Goal: Task Accomplishment & Management: Use online tool/utility

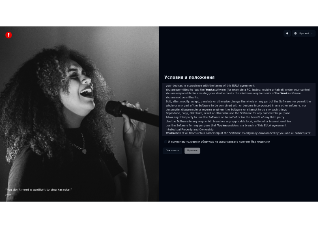
scroll to position [320, 0]
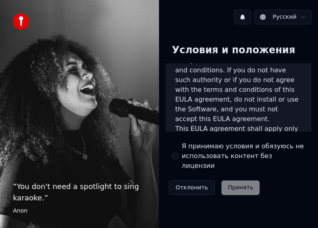
click at [179, 151] on div "Я принимаю условия и обязуюсь не использовать контент без лицензии" at bounding box center [238, 155] width 133 height 29
click at [175, 153] on button "Я принимаю условия и обязуюсь не использовать контент без лицензии" at bounding box center [175, 156] width 6 height 6
click at [228, 180] on button "Принять" at bounding box center [241, 187] width 39 height 15
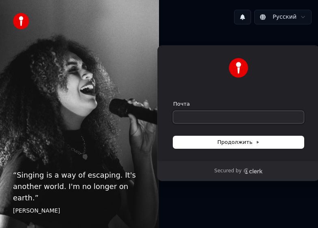
click at [235, 119] on input "Почта" at bounding box center [238, 117] width 131 height 12
click at [314, 191] on div "Продолжить с помощью Google или Почта Продолжить Secured by" at bounding box center [238, 113] width 159 height 164
click at [253, 121] on input "Почта" at bounding box center [238, 117] width 131 height 12
paste input "**********"
click at [249, 139] on span "Продолжить" at bounding box center [239, 141] width 43 height 7
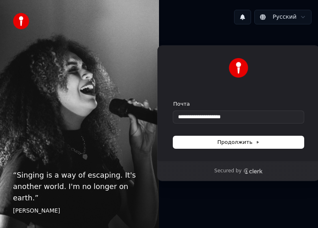
type input "**********"
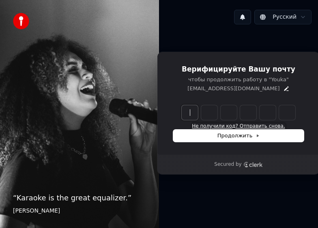
click at [237, 124] on button "Не получили код? Отправить снова." at bounding box center [238, 126] width 93 height 6
click at [186, 110] on input "Enter verification code" at bounding box center [247, 112] width 130 height 15
type input "******"
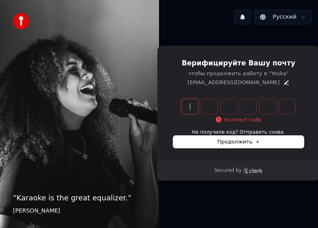
click at [184, 106] on input "Enter verification code" at bounding box center [247, 106] width 130 height 15
type input "******"
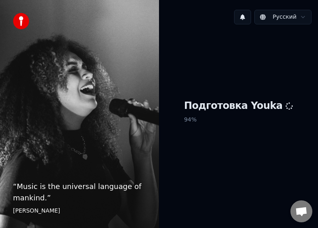
drag, startPoint x: 176, startPoint y: 0, endPoint x: 186, endPoint y: -6, distance: 12.2
click at [186, 0] on html "“ Music is the universal language of mankind. ” Henry Wadsworth Longfellow Русс…" at bounding box center [159, 114] width 318 height 228
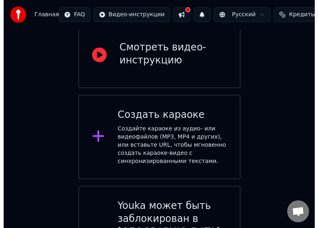
scroll to position [133, 0]
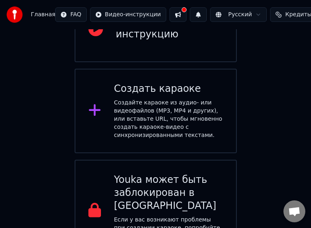
click at [285, 13] on span "Кредиты" at bounding box center [298, 15] width 26 height 8
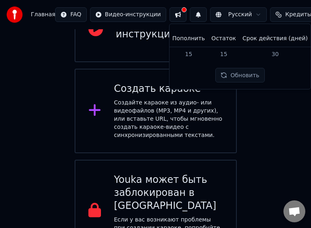
click at [285, 116] on div "Добро пожаловать в Youka Смотреть видео-инструкцию Создать караоке Создайте кар…" at bounding box center [155, 79] width 311 height 366
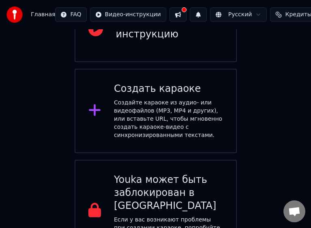
click at [171, 14] on button at bounding box center [178, 14] width 17 height 15
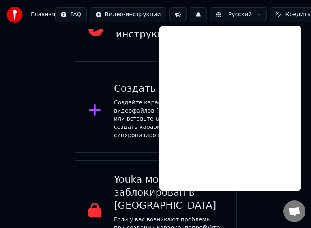
click at [171, 14] on button at bounding box center [178, 14] width 17 height 15
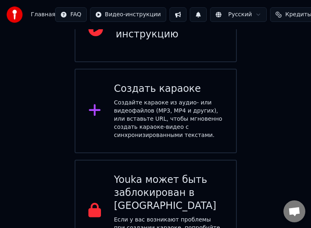
click at [181, 111] on div "Создайте караоке из аудио- или видеофайлов (MP3, MP4 и других), или вставьте UR…" at bounding box center [168, 119] width 109 height 41
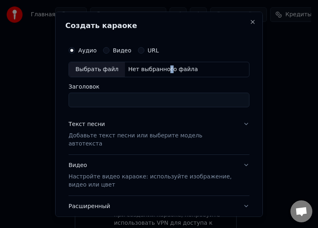
click at [161, 71] on div "Нет выбранного файла" at bounding box center [163, 69] width 76 height 8
click at [110, 73] on div "Выбрать файл" at bounding box center [97, 69] width 56 height 15
type input "**********"
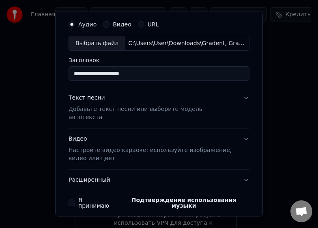
scroll to position [49, 0]
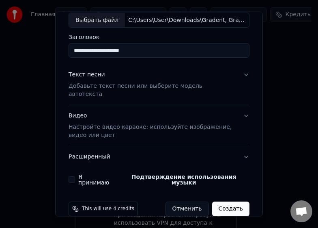
click at [186, 85] on p "Добавьте текст песни или выберите модель автотекста" at bounding box center [153, 90] width 168 height 16
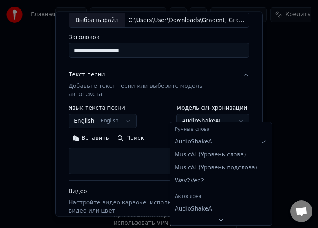
click at [190, 116] on body "**********" at bounding box center [155, 58] width 311 height 382
click at [190, 108] on body "**********" at bounding box center [155, 58] width 311 height 382
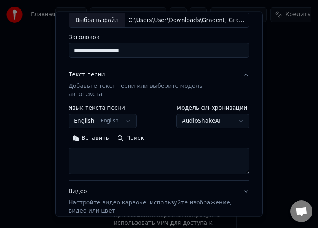
click at [99, 115] on button "English English" at bounding box center [103, 121] width 68 height 15
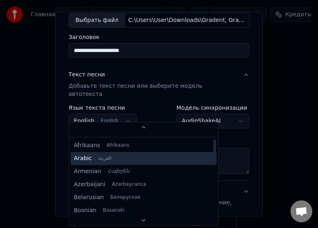
scroll to position [0, 0]
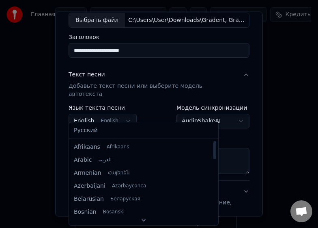
select select "**"
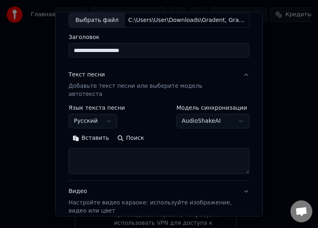
click at [120, 152] on textarea at bounding box center [159, 161] width 181 height 26
click at [98, 132] on button "Вставить" at bounding box center [91, 138] width 45 height 13
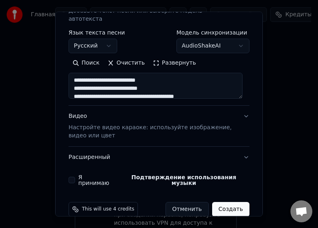
scroll to position [125, 0]
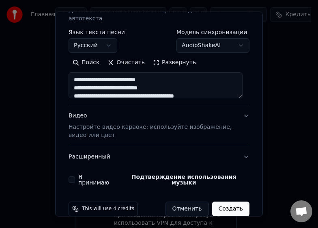
click at [74, 176] on button "Я принимаю Подтверждение использования музыки" at bounding box center [72, 179] width 6 height 6
click at [104, 149] on button "Расширенный" at bounding box center [159, 156] width 181 height 21
type textarea "**********"
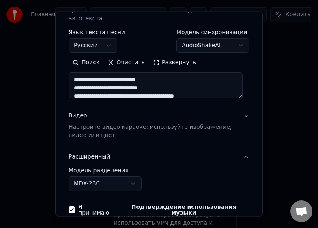
scroll to position [79, 0]
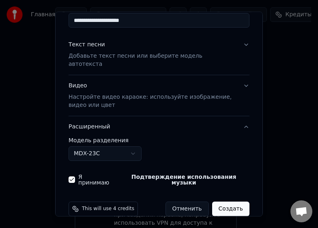
click at [94, 119] on button "Расширенный" at bounding box center [159, 126] width 181 height 21
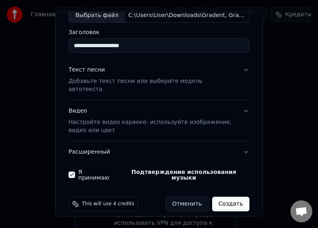
scroll to position [49, 0]
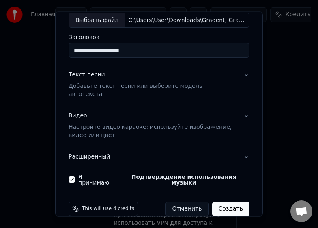
click at [212, 72] on div "Текст песни Добавьте текст песни или выберите модель автотекста" at bounding box center [153, 85] width 168 height 28
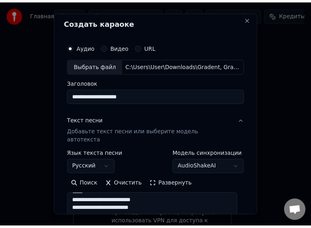
scroll to position [0, 0]
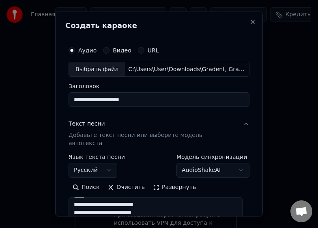
select select
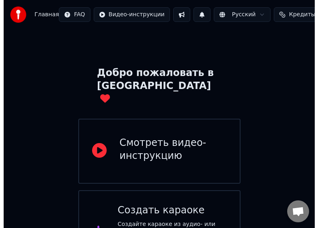
scroll to position [11, 0]
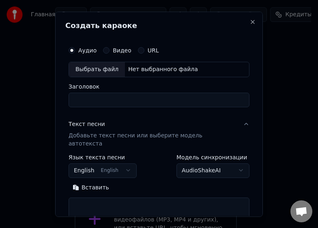
click at [135, 70] on div "Нет выбранного файла" at bounding box center [163, 69] width 76 height 8
type input "**********"
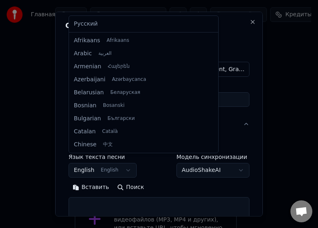
click at [111, 164] on body "**********" at bounding box center [155, 180] width 311 height 382
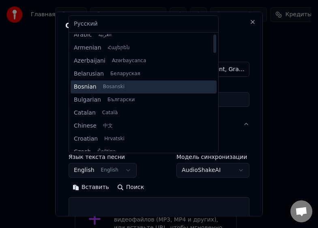
scroll to position [0, 0]
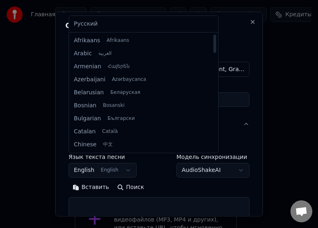
select select "**"
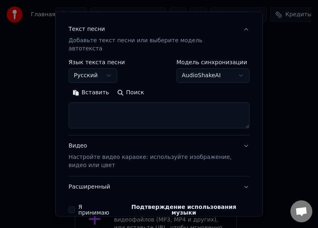
scroll to position [125, 0]
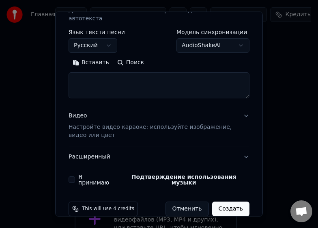
click at [130, 79] on textarea at bounding box center [159, 85] width 181 height 26
paste textarea "**********"
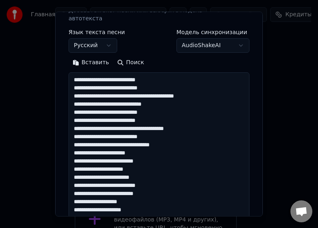
scroll to position [368, 0]
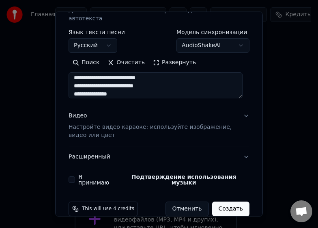
type textarea "**********"
click at [75, 176] on button "Я принимаю Подтверждение использования музыки" at bounding box center [72, 179] width 6 height 6
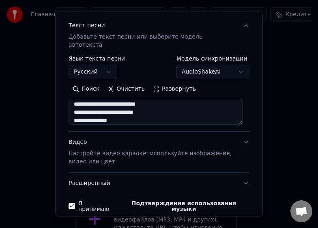
scroll to position [84, 0]
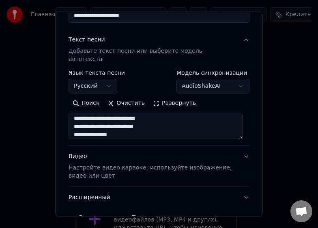
click at [206, 79] on body "**********" at bounding box center [155, 180] width 311 height 382
click at [205, 77] on body "**********" at bounding box center [155, 180] width 311 height 382
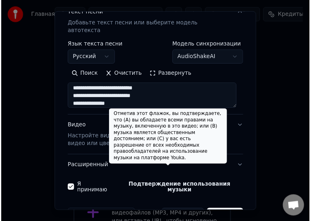
scroll to position [125, 0]
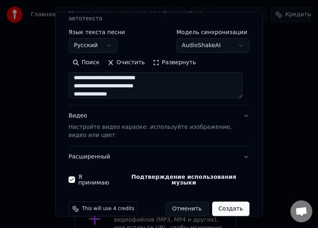
click at [228, 201] on button "Создать" at bounding box center [230, 208] width 37 height 15
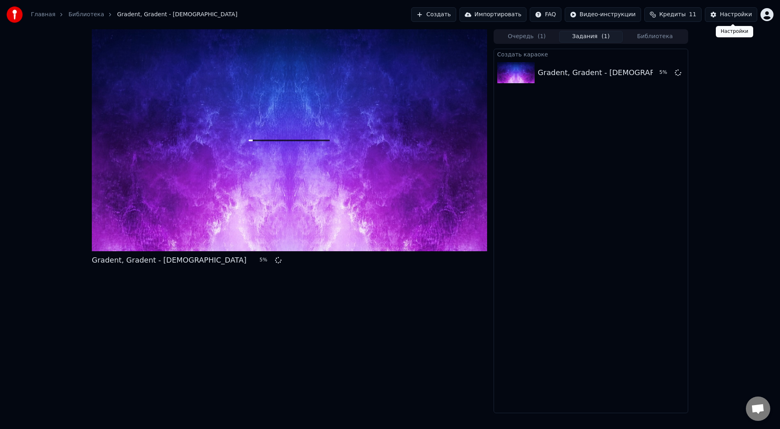
click at [318, 18] on button "Настройки" at bounding box center [731, 14] width 52 height 15
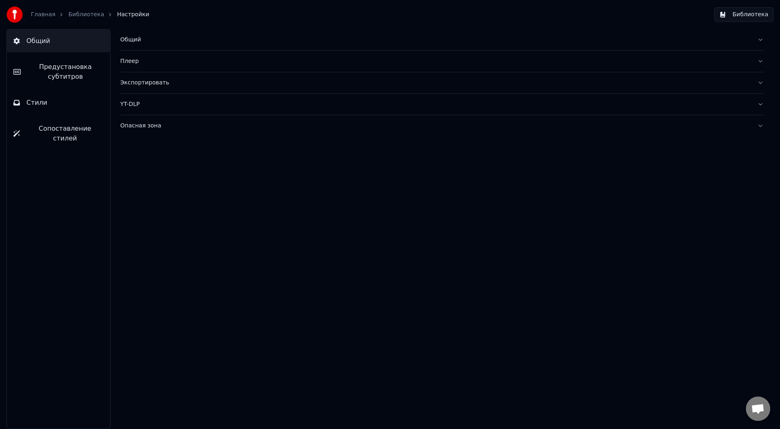
click at [46, 130] on span "Сопоставление стилей" at bounding box center [64, 133] width 77 height 19
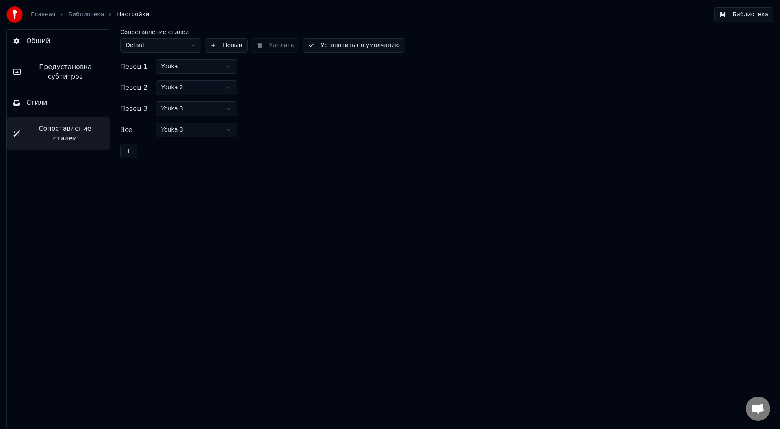
drag, startPoint x: 56, startPoint y: 106, endPoint x: 55, endPoint y: 81, distance: 24.4
click at [55, 106] on button "Стили" at bounding box center [58, 102] width 103 height 23
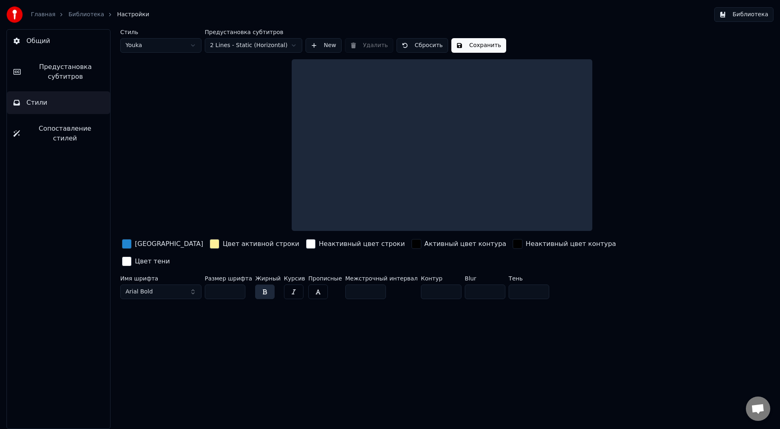
click at [54, 82] on button "Предустановка субтитров" at bounding box center [58, 72] width 103 height 32
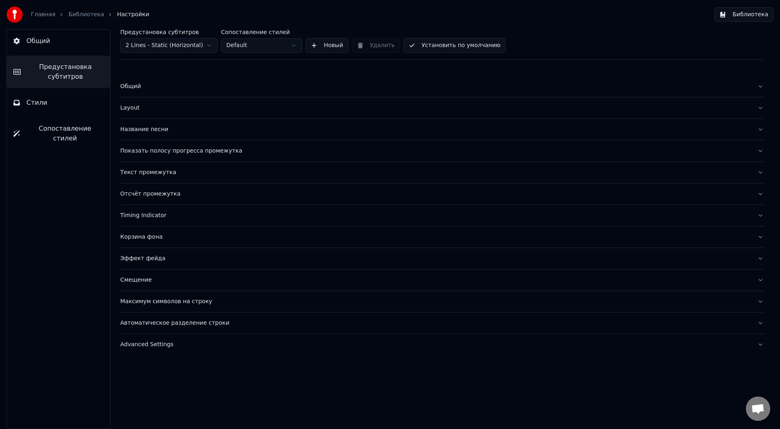
click at [61, 48] on button "Общий" at bounding box center [58, 41] width 103 height 23
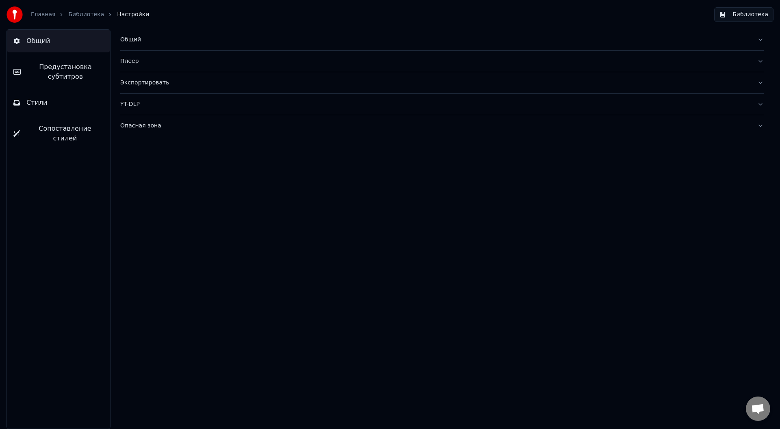
click at [160, 40] on div "Общий" at bounding box center [435, 40] width 630 height 8
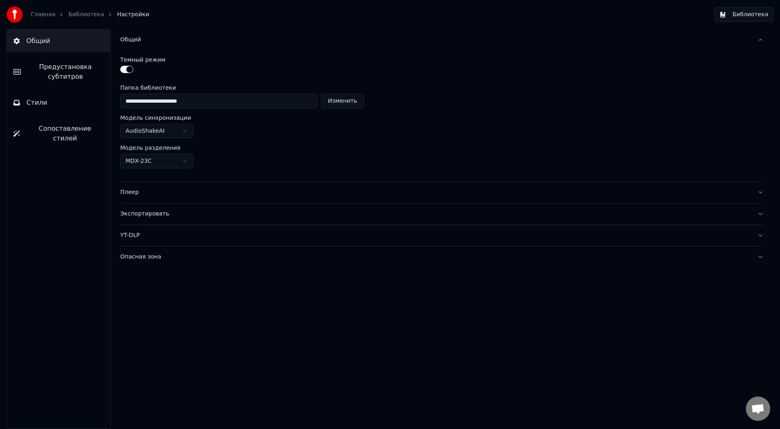
click at [181, 186] on button "Плеер" at bounding box center [441, 192] width 643 height 21
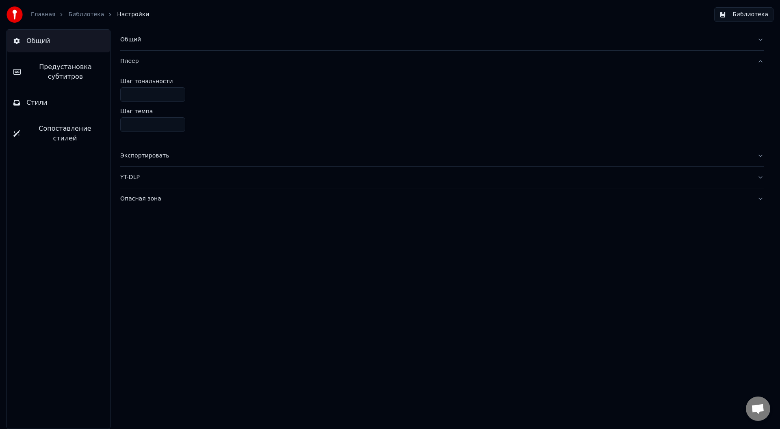
click at [318, 15] on button "Библиотека" at bounding box center [743, 14] width 59 height 15
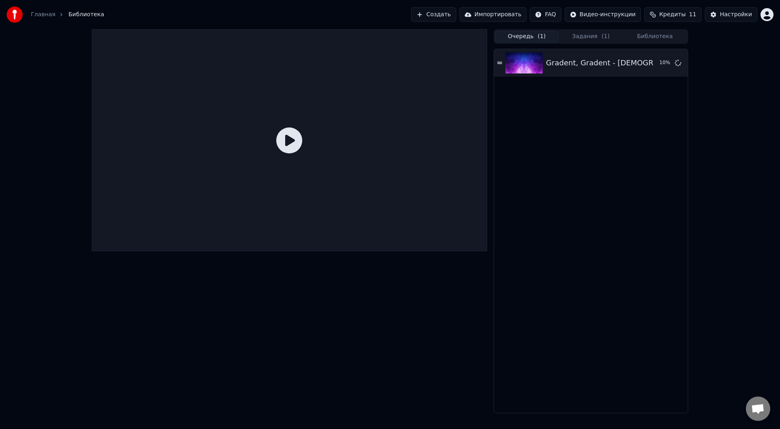
click at [318, 34] on button "Очередь ( 1 )" at bounding box center [527, 37] width 64 height 12
click at [318, 66] on div "Gradent, Gradent - Бог" at bounding box center [623, 62] width 155 height 11
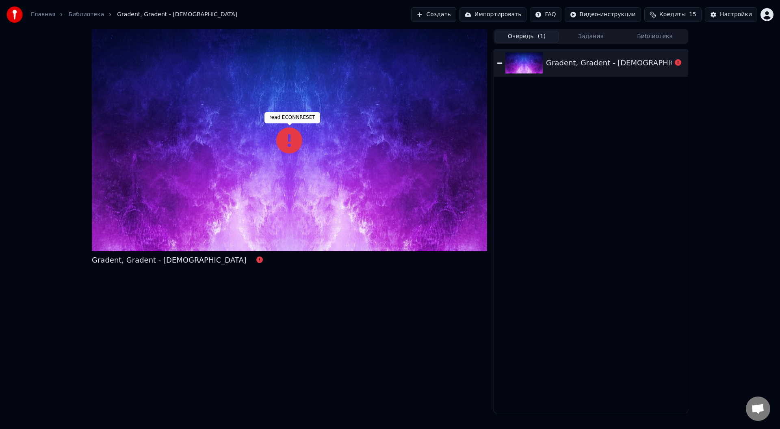
click at [291, 139] on icon at bounding box center [289, 141] width 26 height 26
click at [288, 139] on icon at bounding box center [289, 141] width 26 height 26
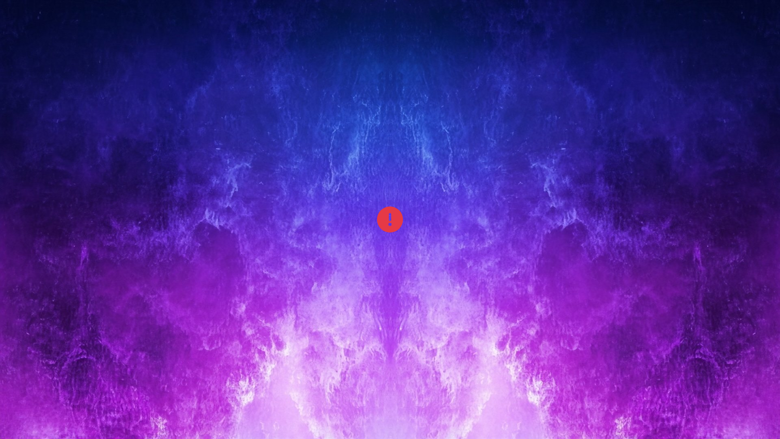
click at [286, 148] on div at bounding box center [390, 219] width 780 height 439
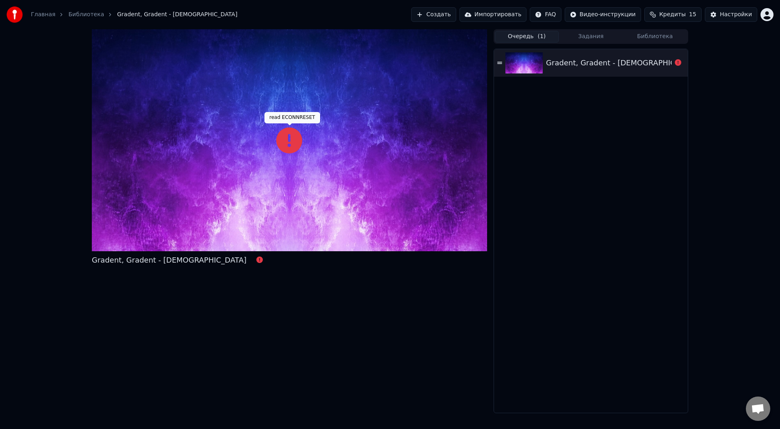
click at [288, 141] on icon at bounding box center [289, 141] width 26 height 26
click at [318, 57] on div "Gradent, Gradent - Бог" at bounding box center [623, 62] width 155 height 11
click at [318, 63] on div "Gradent, Gradent - Бог" at bounding box center [623, 62] width 155 height 11
click at [318, 62] on div "Gradent, Gradent - Бог" at bounding box center [623, 62] width 155 height 11
click at [82, 11] on link "Библиотека" at bounding box center [86, 15] width 36 height 8
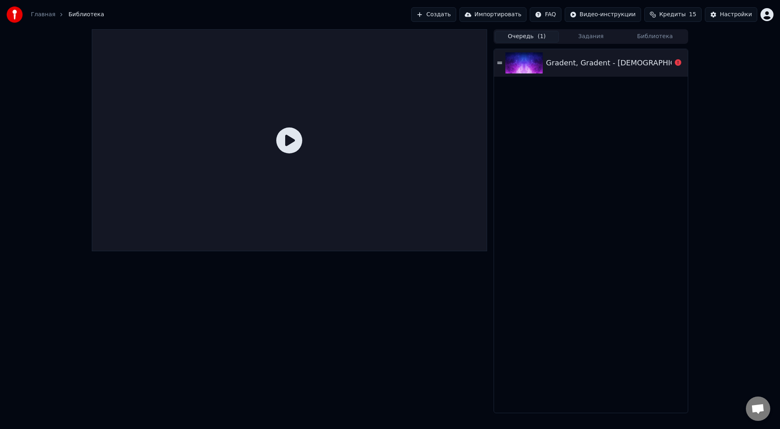
click at [32, 13] on link "Главная" at bounding box center [43, 15] width 24 height 8
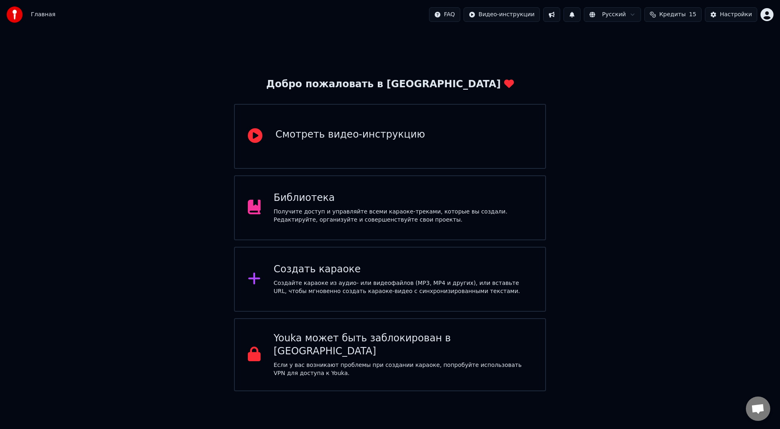
click at [318, 227] on div "Библиотека Получите доступ и управляйте всеми караоке-треками, которые вы созда…" at bounding box center [390, 207] width 312 height 65
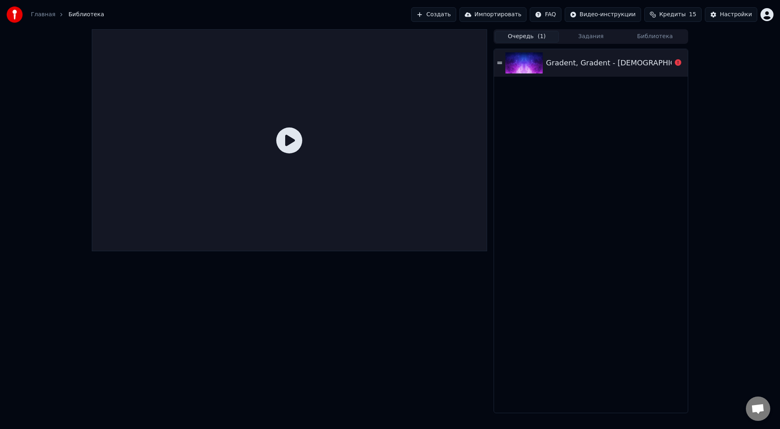
click at [47, 15] on link "Главная" at bounding box center [43, 15] width 24 height 8
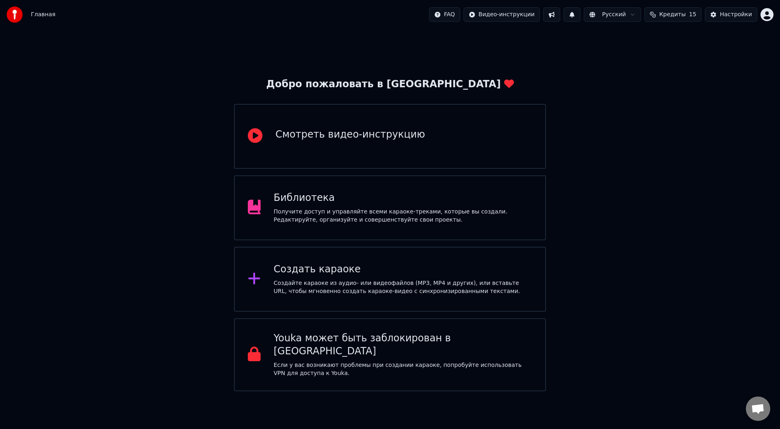
click at [318, 227] on div "Создайте караоке из аудио- или видеофайлов (MP3, MP4 и других), или вставьте UR…" at bounding box center [403, 287] width 259 height 16
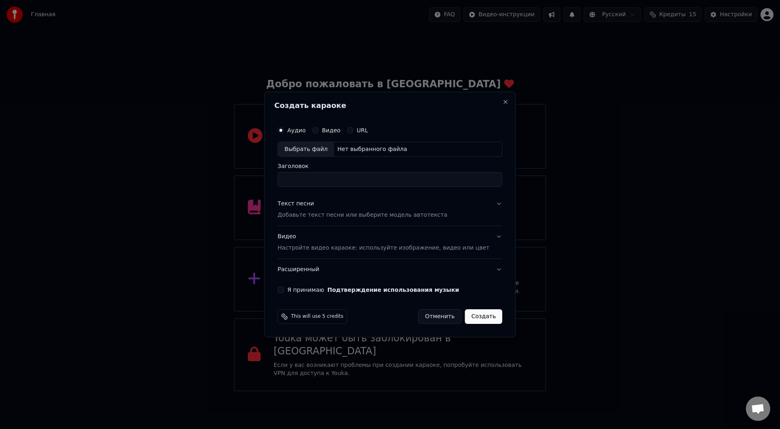
click at [318, 134] on div "Аудио Видео URL" at bounding box center [389, 130] width 225 height 16
click at [318, 130] on button "URL" at bounding box center [350, 130] width 6 height 6
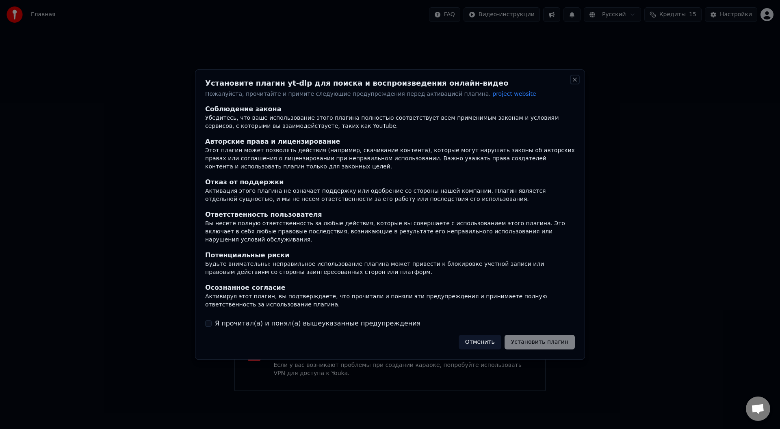
click at [318, 83] on button "Close" at bounding box center [574, 79] width 6 height 6
